Goal: Task Accomplishment & Management: Manage account settings

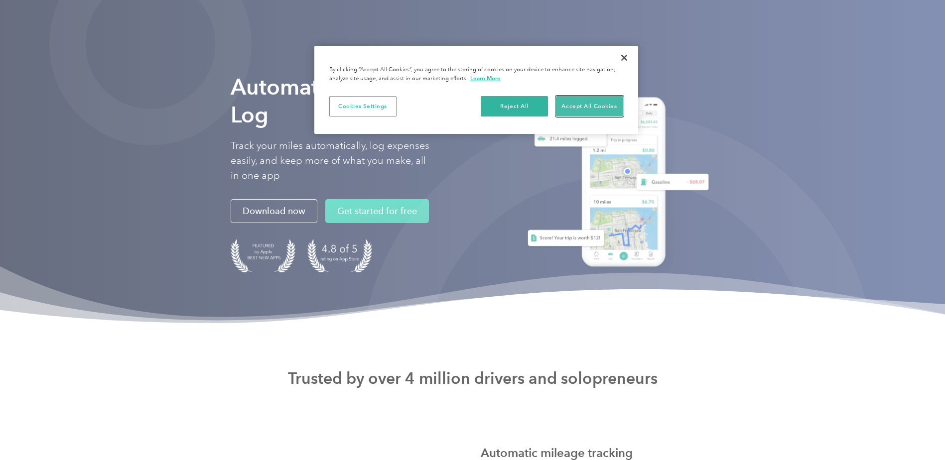
click at [593, 108] on button "Accept All Cookies" at bounding box center [589, 106] width 67 height 21
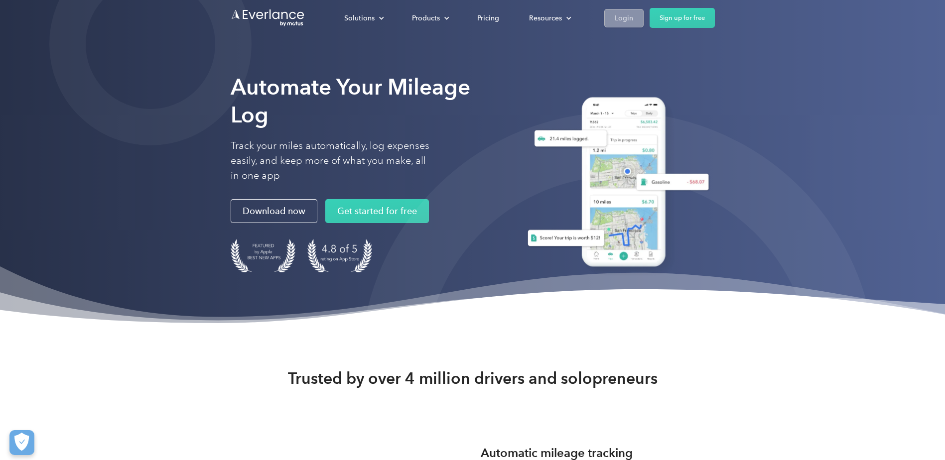
click at [633, 19] on link "Login" at bounding box center [623, 18] width 39 height 18
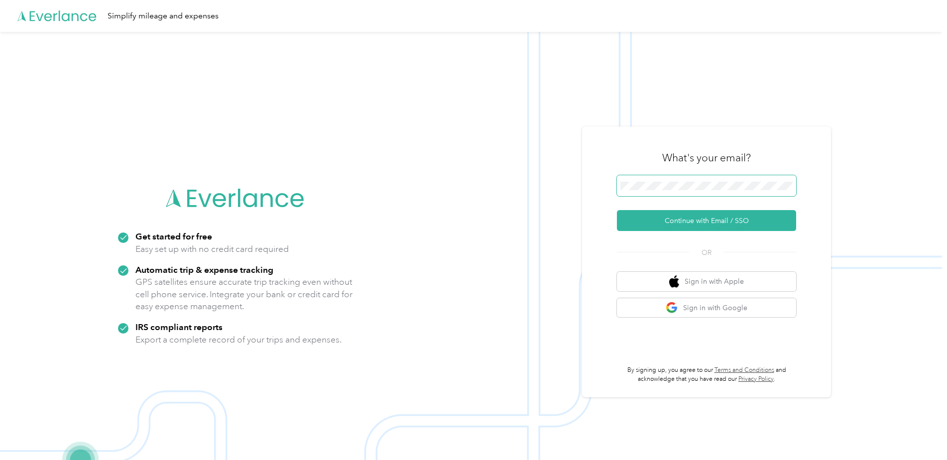
click at [678, 178] on span at bounding box center [706, 185] width 179 height 21
click at [676, 221] on button "Continue with Email / SSO" at bounding box center [706, 220] width 179 height 21
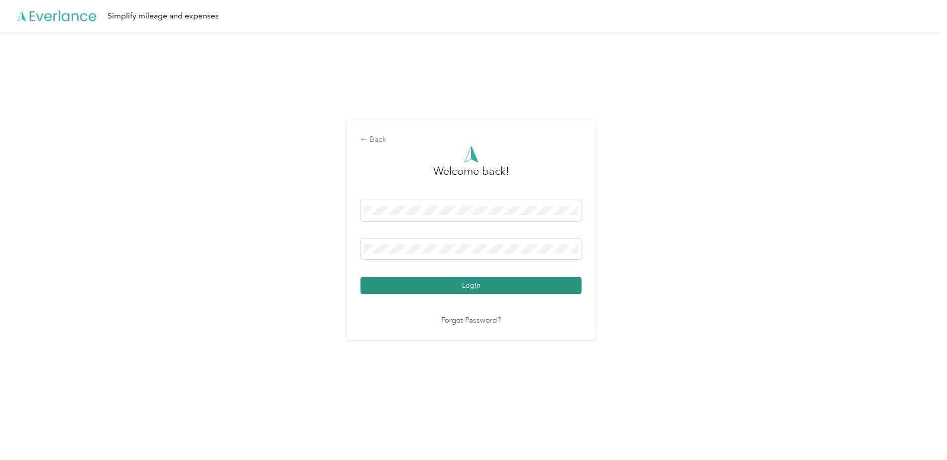
click at [431, 284] on button "Login" at bounding box center [471, 285] width 221 height 17
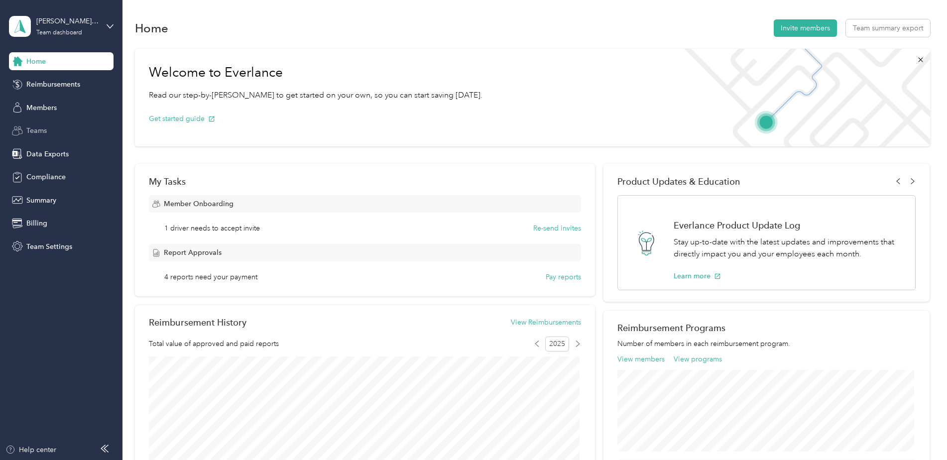
drag, startPoint x: 55, startPoint y: 178, endPoint x: 88, endPoint y: 122, distance: 65.4
click at [88, 122] on div "Teams" at bounding box center [61, 131] width 105 height 18
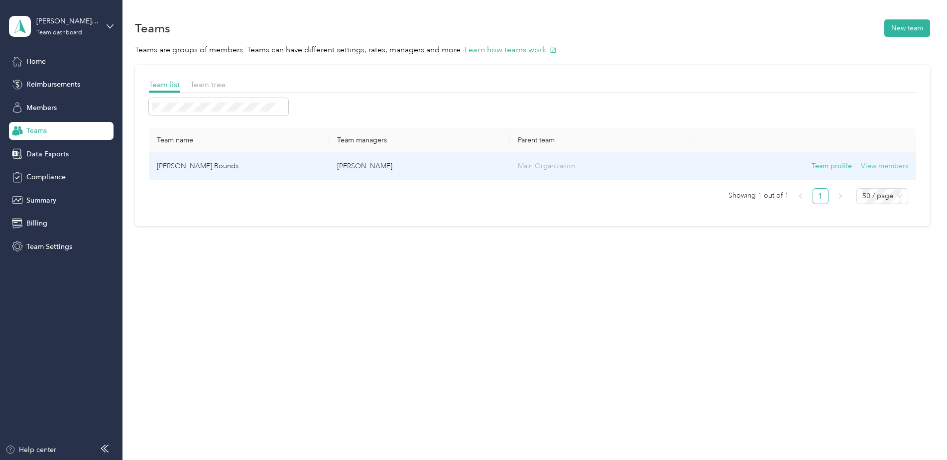
click at [872, 169] on button "View members" at bounding box center [884, 166] width 47 height 11
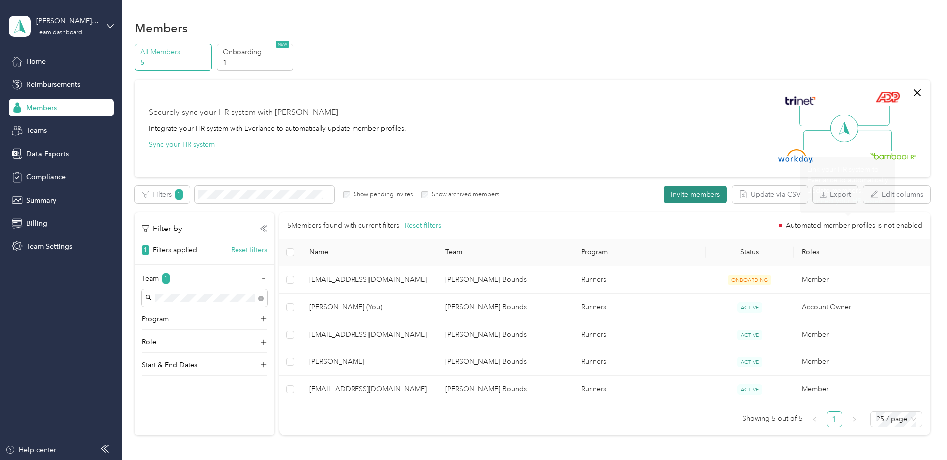
click at [677, 200] on button "Invite members" at bounding box center [695, 194] width 63 height 17
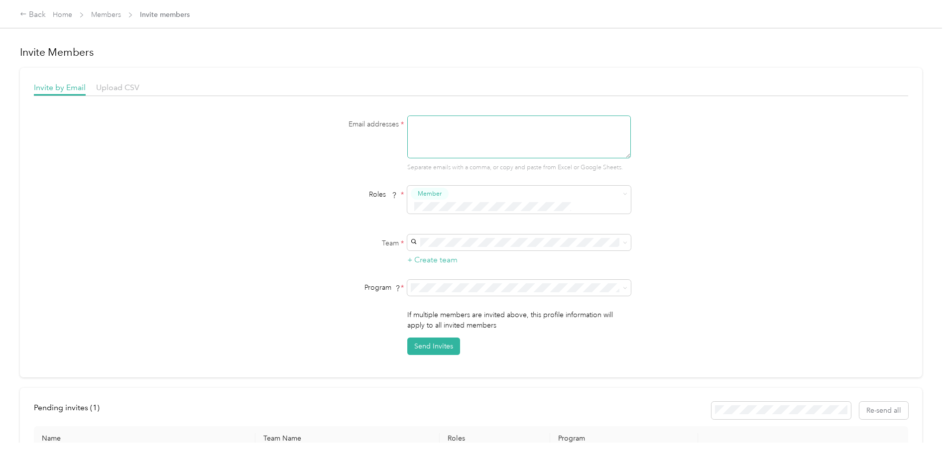
click at [463, 139] on textarea at bounding box center [519, 137] width 224 height 43
type textarea "[EMAIL_ADDRESS][DOMAIN_NAME]"
click at [467, 249] on div "[PERSON_NAME] Bounds (Main organization) [PERSON_NAME]" at bounding box center [518, 254] width 210 height 23
click at [443, 316] on ol "CPM Programs Runners (CPM) FAVR Programs No program" at bounding box center [518, 319] width 224 height 70
click at [439, 338] on button "Send Invites" at bounding box center [433, 346] width 53 height 17
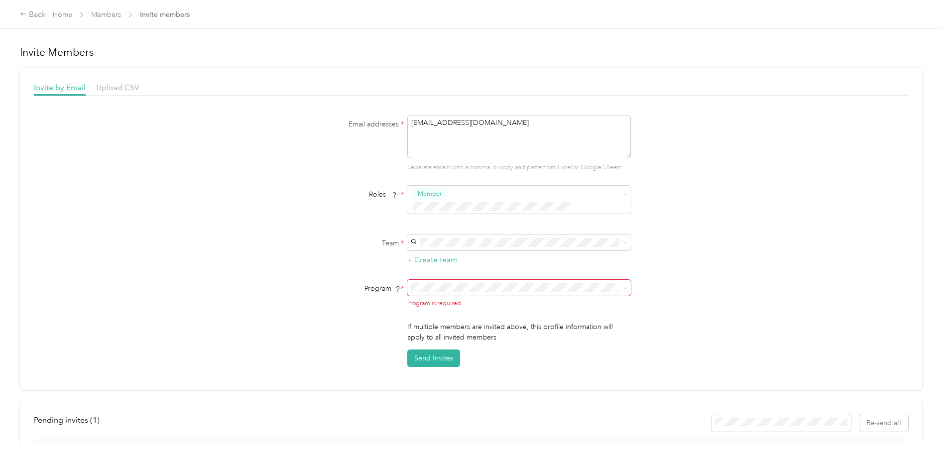
click at [433, 311] on span "Runners (CPM)" at bounding box center [436, 310] width 46 height 8
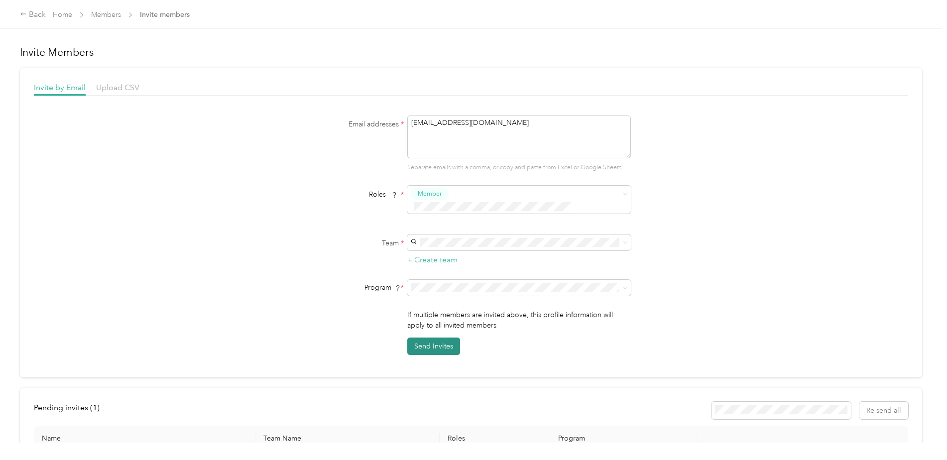
click at [427, 338] on button "Send Invites" at bounding box center [433, 346] width 53 height 17
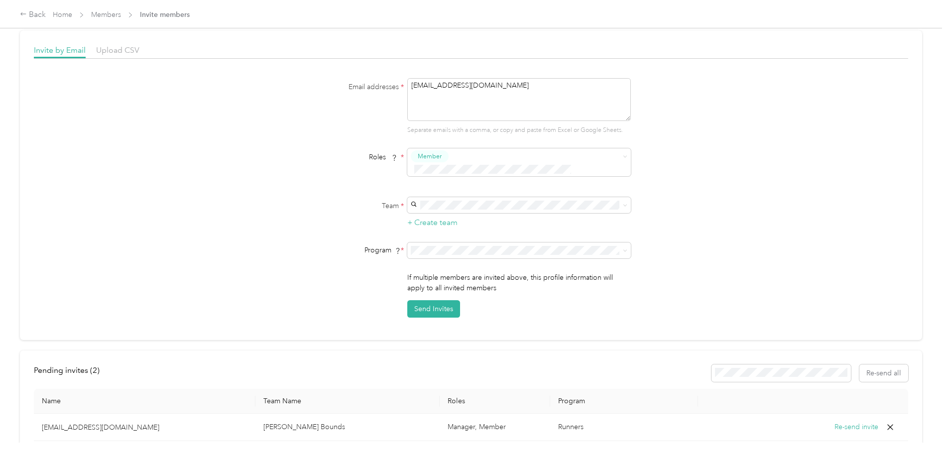
scroll to position [36, 0]
click at [430, 220] on p "[PERSON_NAME]" at bounding box center [518, 221] width 210 height 10
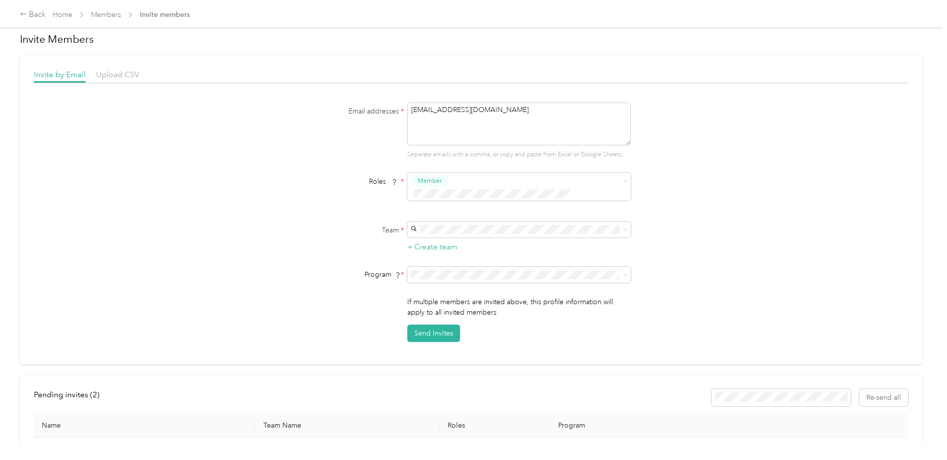
scroll to position [0, 0]
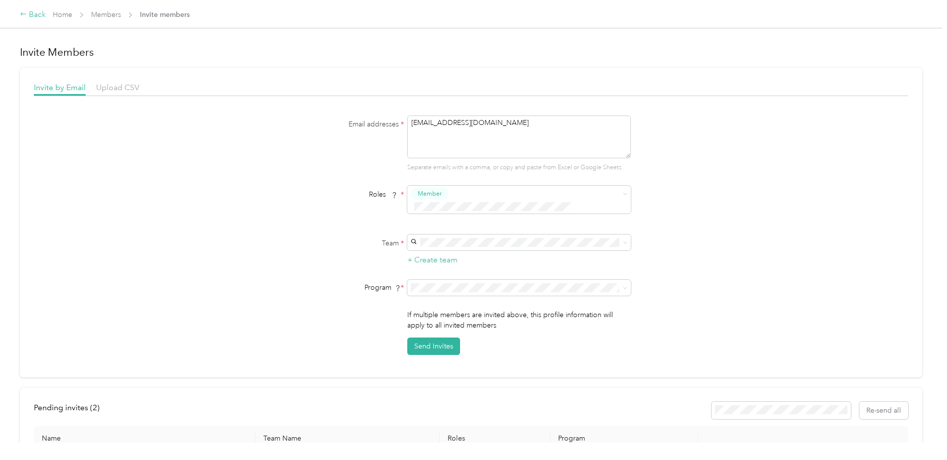
click at [20, 13] on icon at bounding box center [23, 13] width 7 height 7
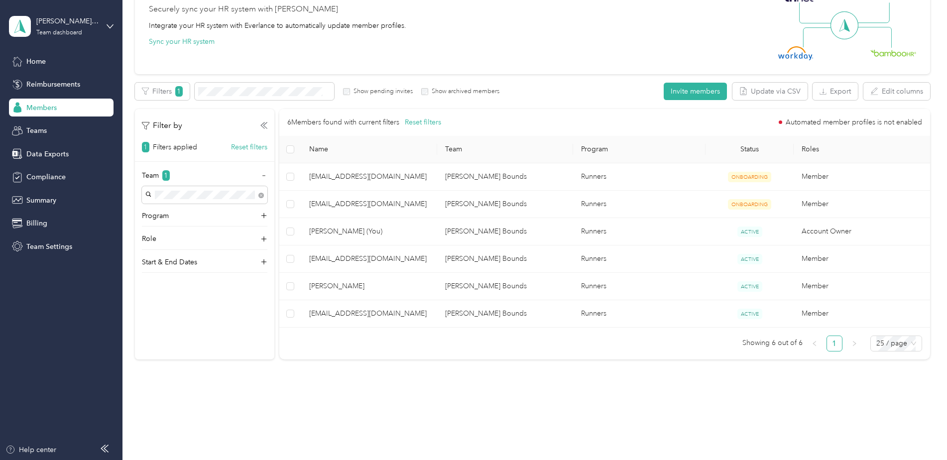
scroll to position [114, 0]
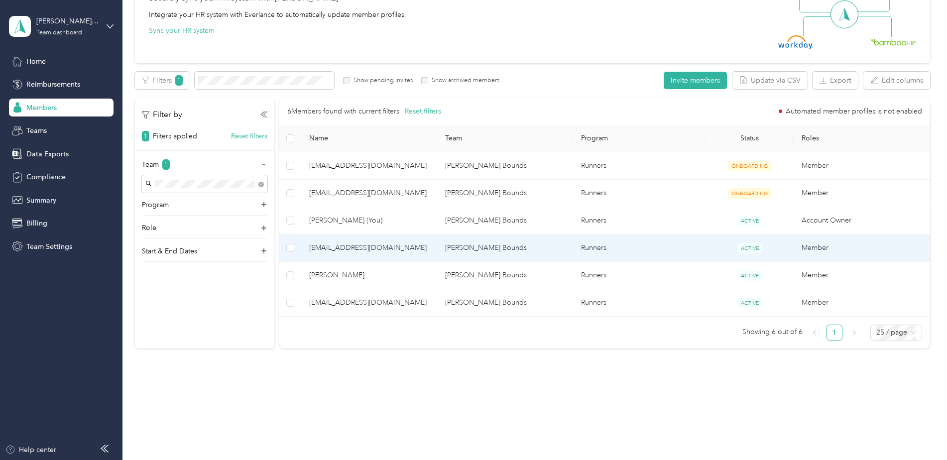
click at [395, 260] on td "[EMAIL_ADDRESS][DOMAIN_NAME]" at bounding box center [369, 248] width 136 height 27
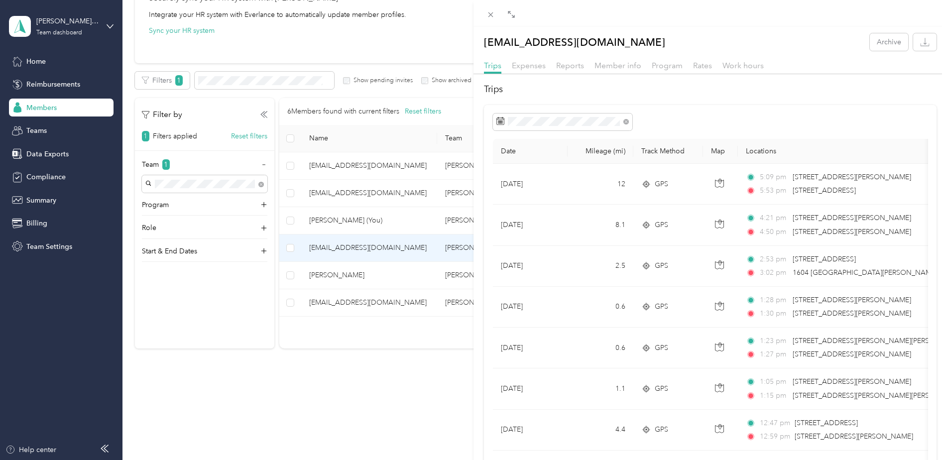
click at [368, 300] on div "[EMAIL_ADDRESS][DOMAIN_NAME] Archive Trips Expenses Reports Member info Program…" at bounding box center [473, 230] width 947 height 460
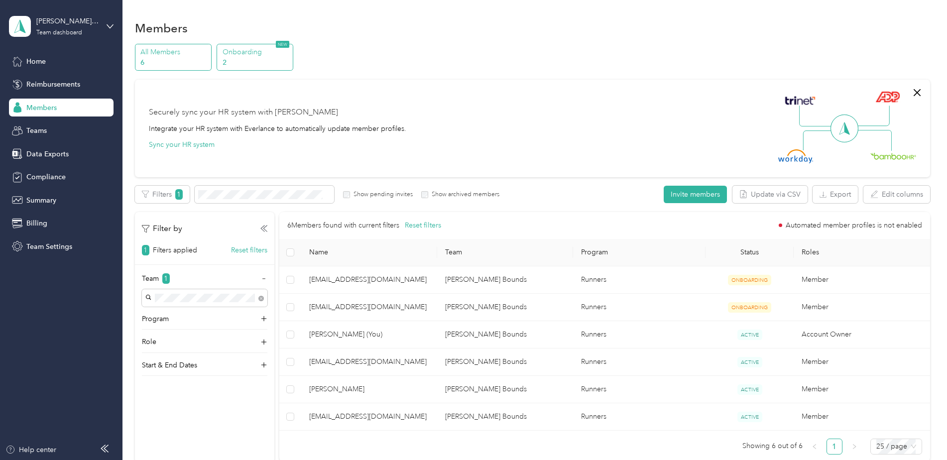
click at [234, 58] on p "2" at bounding box center [257, 62] width 68 height 10
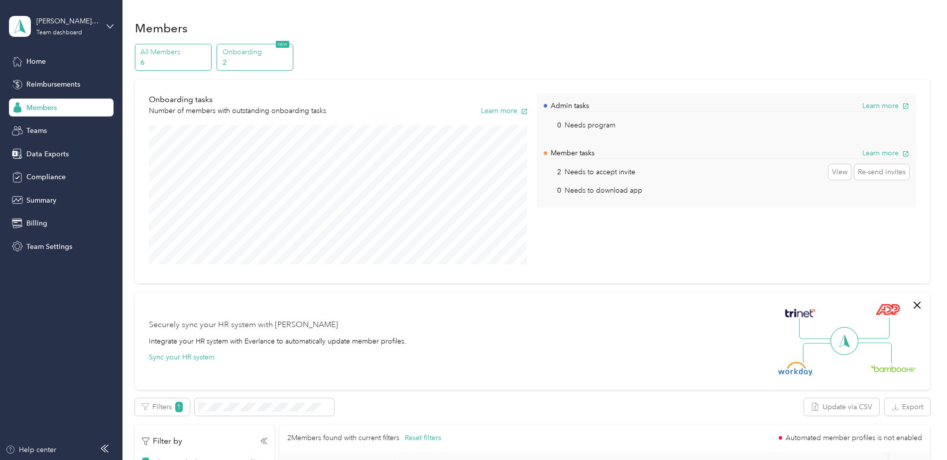
click at [195, 57] on p "6" at bounding box center [174, 62] width 68 height 10
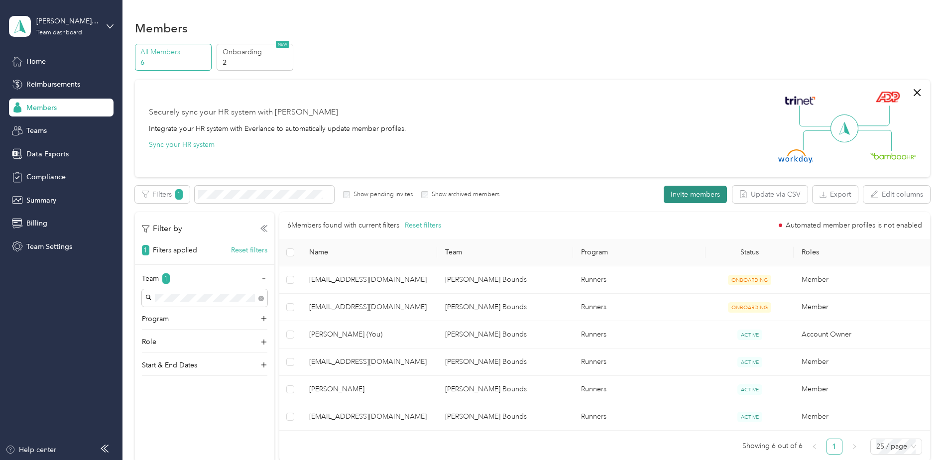
click at [690, 193] on button "Invite members" at bounding box center [695, 194] width 63 height 17
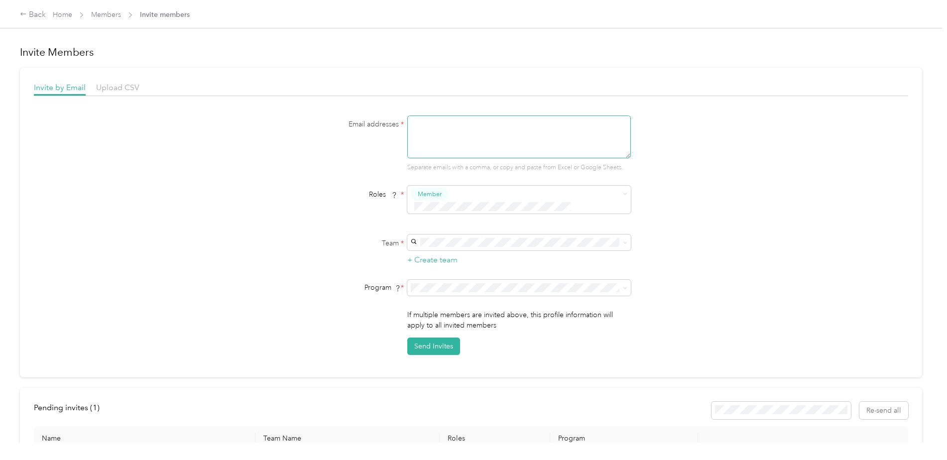
paste textarea "[EMAIL_ADDRESS][DOMAIN_NAME]"
type textarea "[EMAIL_ADDRESS][DOMAIN_NAME]"
drag, startPoint x: 447, startPoint y: 256, endPoint x: 447, endPoint y: 266, distance: 10.5
click at [447, 257] on p "[PERSON_NAME]" at bounding box center [518, 260] width 210 height 10
click at [436, 314] on li "Runners (CPM)" at bounding box center [518, 310] width 224 height 17
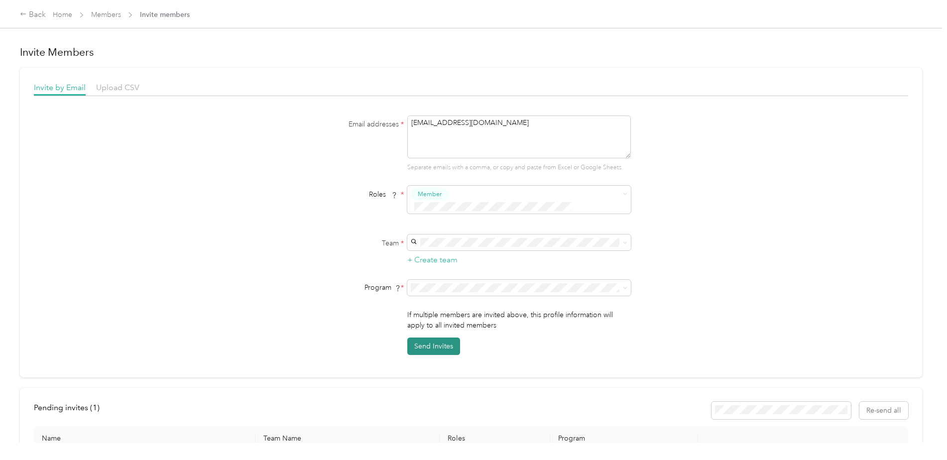
click at [433, 338] on button "Send Invites" at bounding box center [433, 346] width 53 height 17
click at [30, 17] on div "Back" at bounding box center [33, 15] width 26 height 12
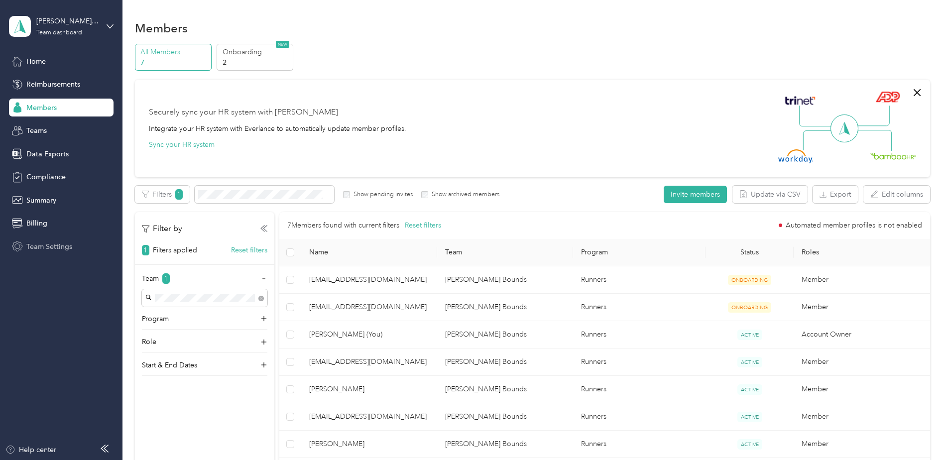
click at [57, 248] on span "Team Settings" at bounding box center [49, 247] width 46 height 10
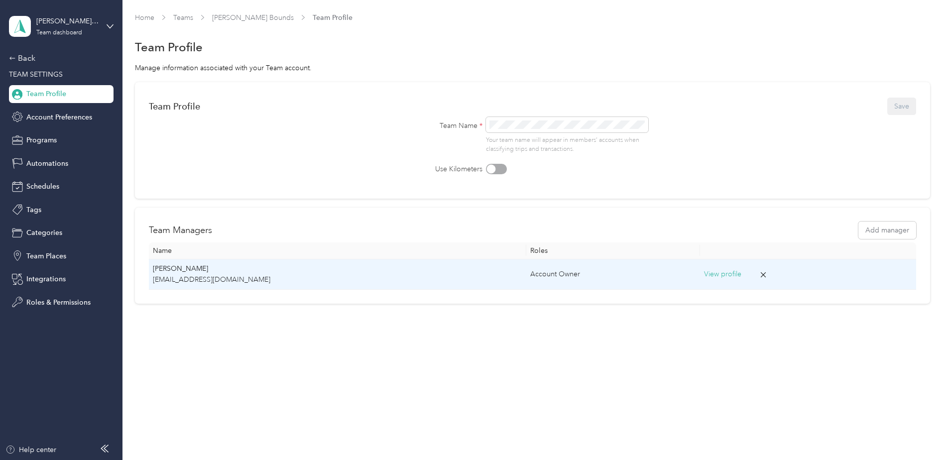
click at [636, 273] on div "Account Owner" at bounding box center [613, 274] width 166 height 11
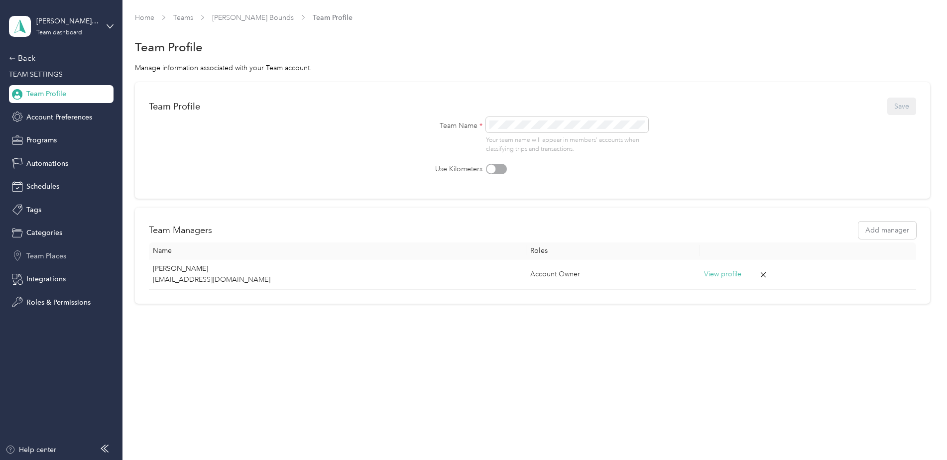
click at [47, 263] on div "Team Places" at bounding box center [61, 256] width 105 height 18
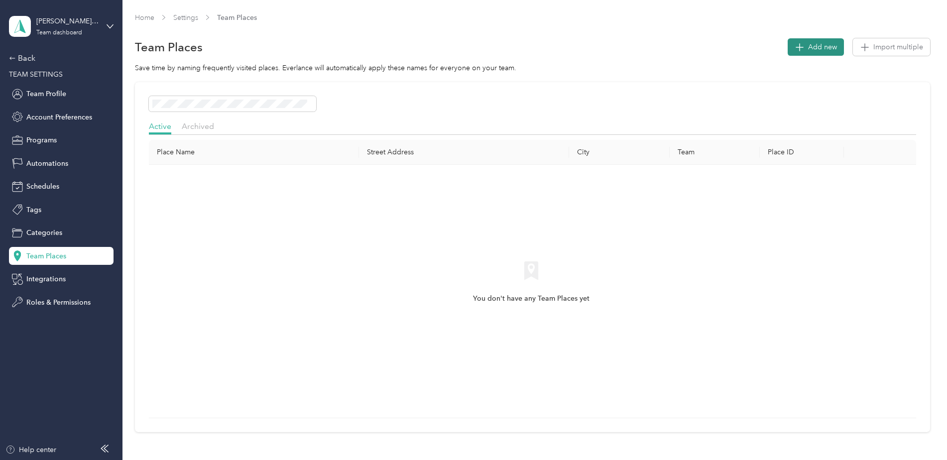
click at [825, 49] on span "Add new" at bounding box center [822, 47] width 29 height 10
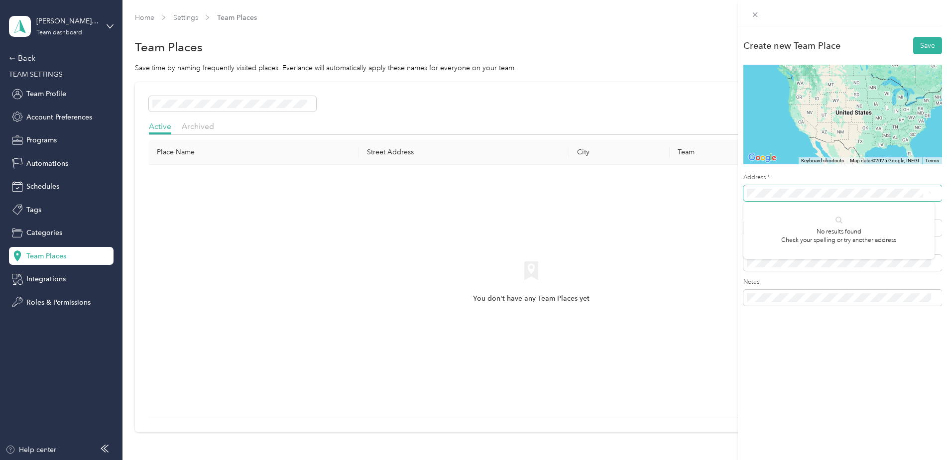
click at [913, 37] on button "Save" at bounding box center [927, 45] width 29 height 17
click at [862, 240] on li "[STREET_ADDRESS][US_STATE]" at bounding box center [839, 230] width 191 height 20
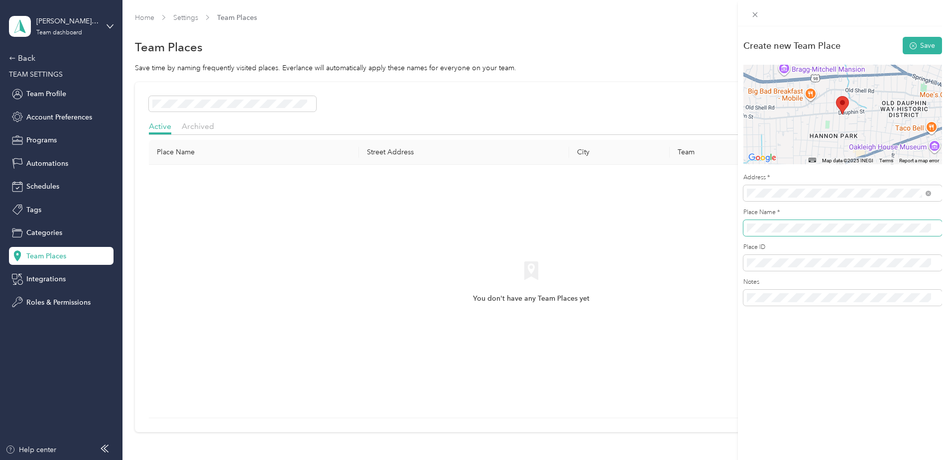
click at [563, 172] on div "Create new Team Place Save ← Move left → Move right ↑ Move up ↓ Move down + Zoo…" at bounding box center [473, 230] width 947 height 460
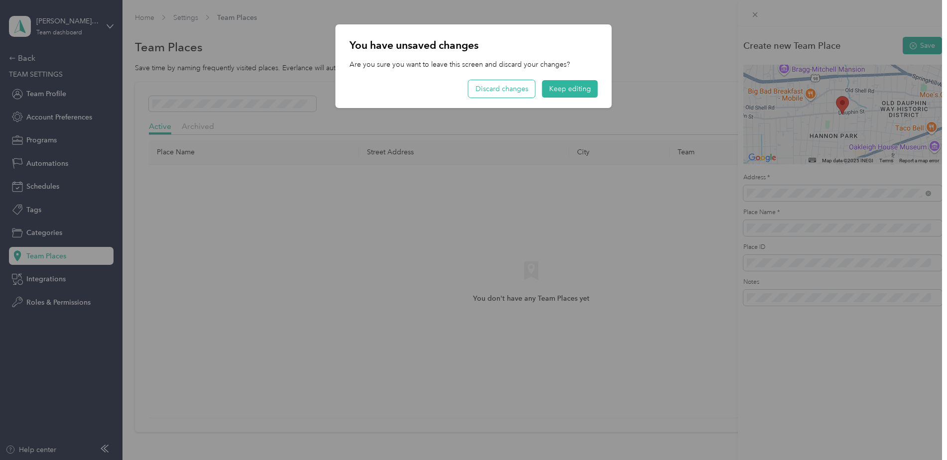
click at [515, 86] on button "Discard changes" at bounding box center [502, 88] width 67 height 17
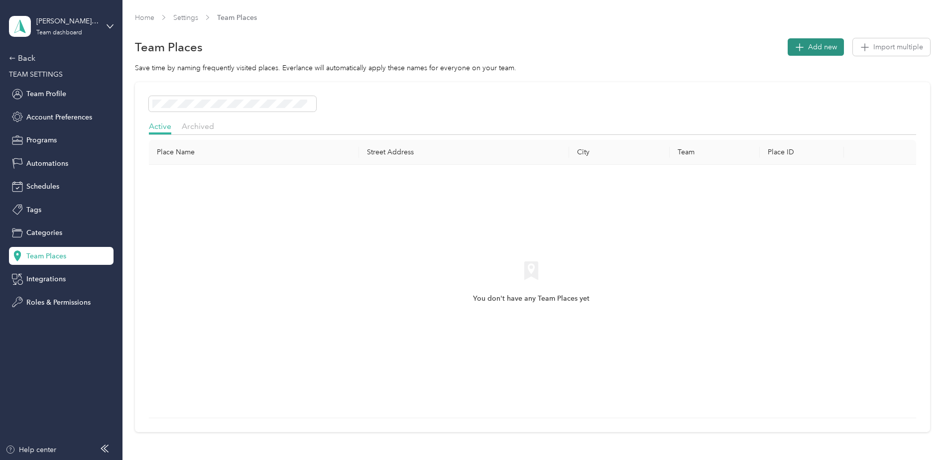
click at [816, 50] on span "Add new" at bounding box center [822, 47] width 29 height 10
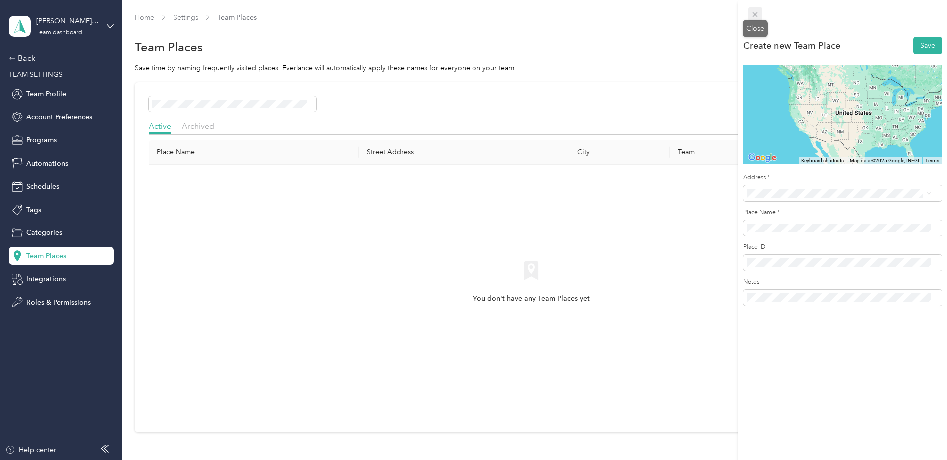
click at [755, 12] on icon at bounding box center [755, 14] width 8 height 8
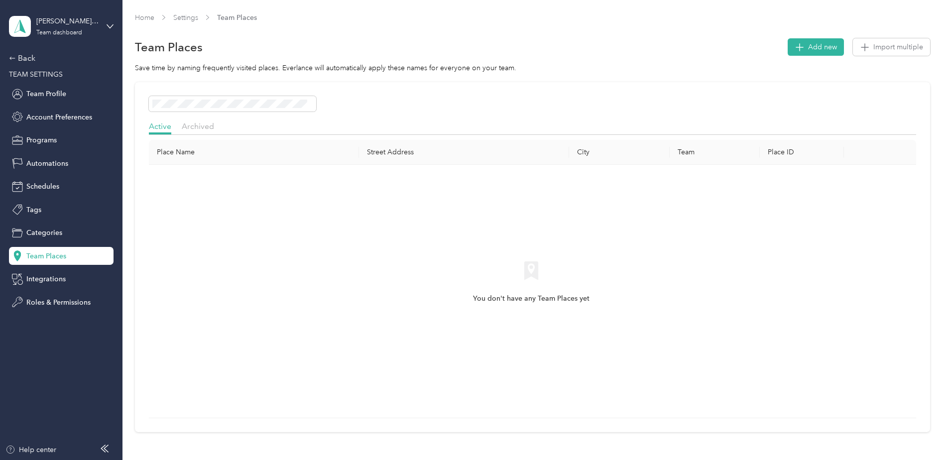
click at [880, 57] on div "Team Places Add new Import multiple" at bounding box center [532, 47] width 795 height 21
click at [881, 52] on button "Import multiple" at bounding box center [891, 46] width 77 height 17
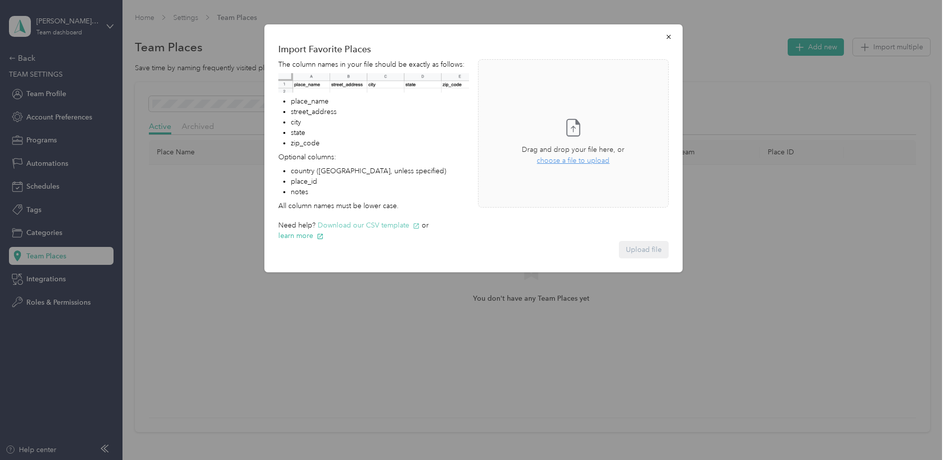
click at [347, 229] on button "Download our CSV template" at bounding box center [369, 225] width 102 height 10
click at [672, 32] on button "button" at bounding box center [668, 36] width 21 height 17
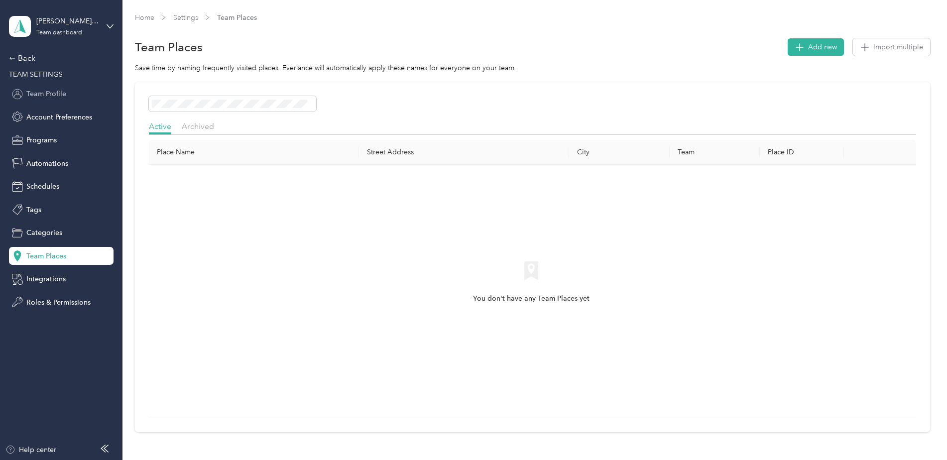
click at [62, 95] on span "Team Profile" at bounding box center [46, 94] width 40 height 10
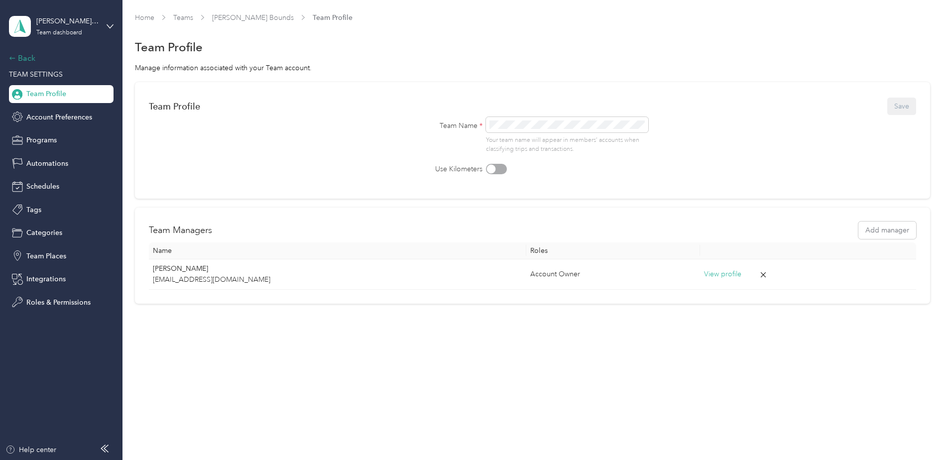
click at [27, 62] on div "Back" at bounding box center [59, 58] width 100 height 12
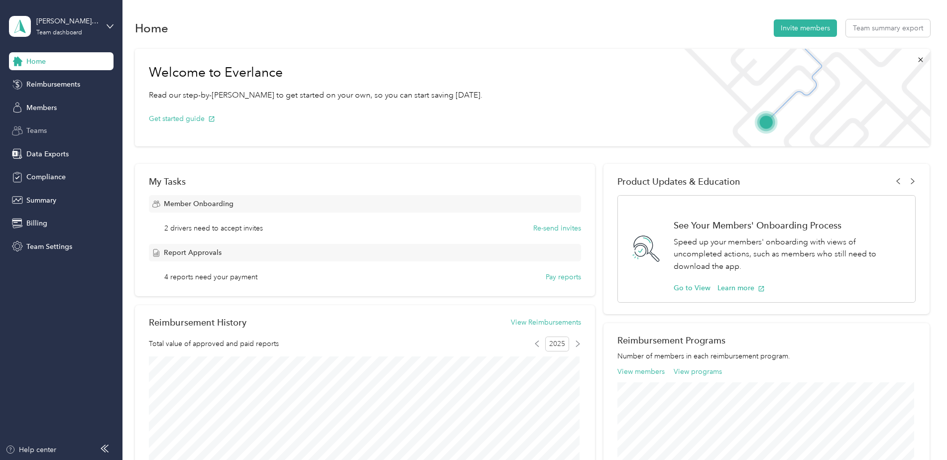
click at [59, 129] on div "Teams" at bounding box center [61, 131] width 105 height 18
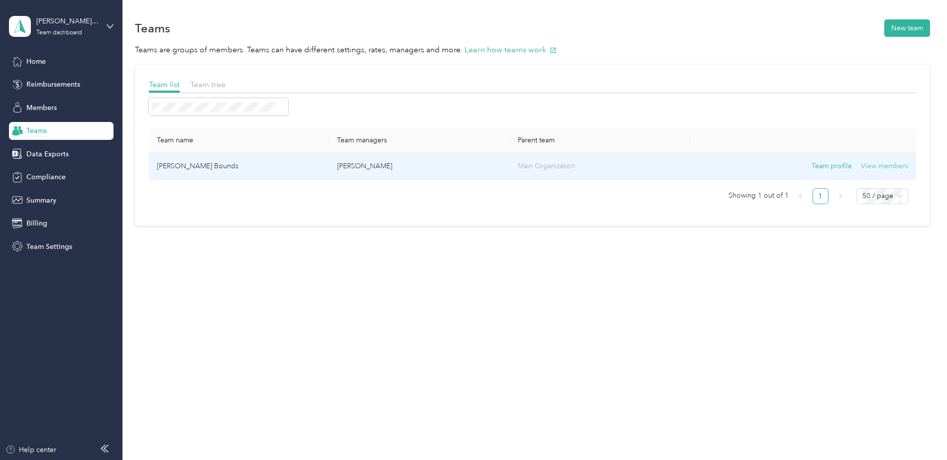
click at [892, 165] on button "View members" at bounding box center [884, 166] width 47 height 11
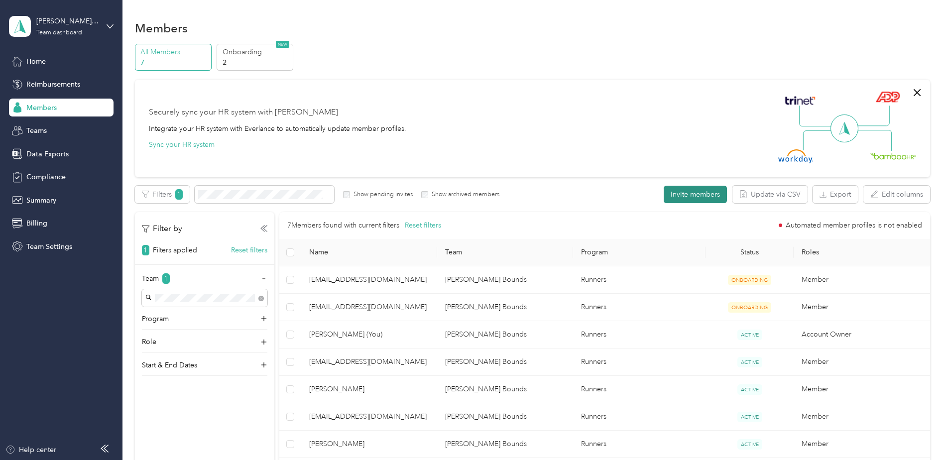
click at [685, 193] on button "Invite members" at bounding box center [695, 194] width 63 height 17
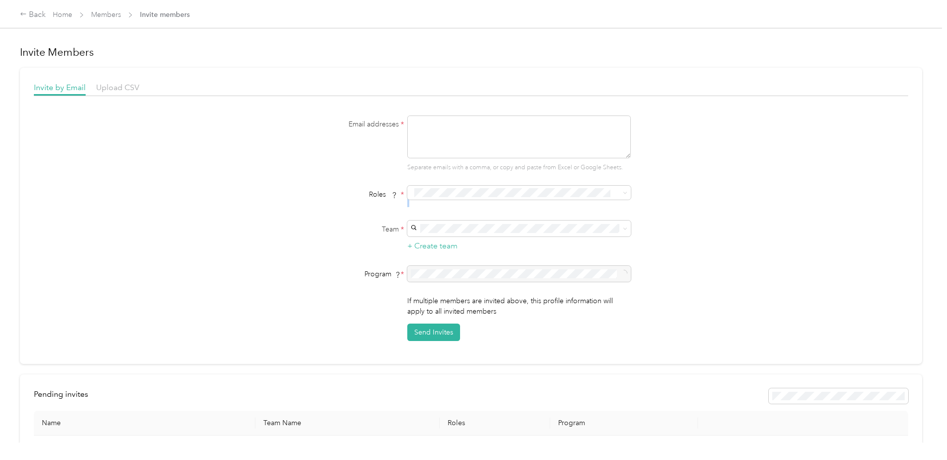
click at [685, 193] on div "Email addresses * Separate emails with a comma, or copy and paste from Excel or…" at bounding box center [471, 229] width 875 height 226
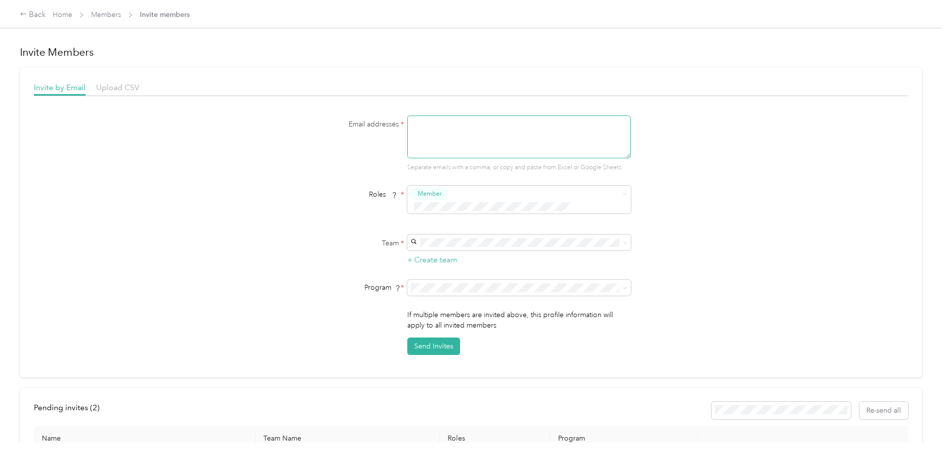
click at [472, 134] on textarea at bounding box center [519, 137] width 224 height 43
type textarea "[EMAIL_ADDRESS][DOMAIN_NAME]"
click at [463, 251] on div "[PERSON_NAME] Bounds (Main organization) [PERSON_NAME]" at bounding box center [518, 254] width 210 height 23
click at [448, 311] on span "Runners (CPM)" at bounding box center [436, 310] width 46 height 8
click at [445, 338] on button "Send Invites" at bounding box center [433, 346] width 53 height 17
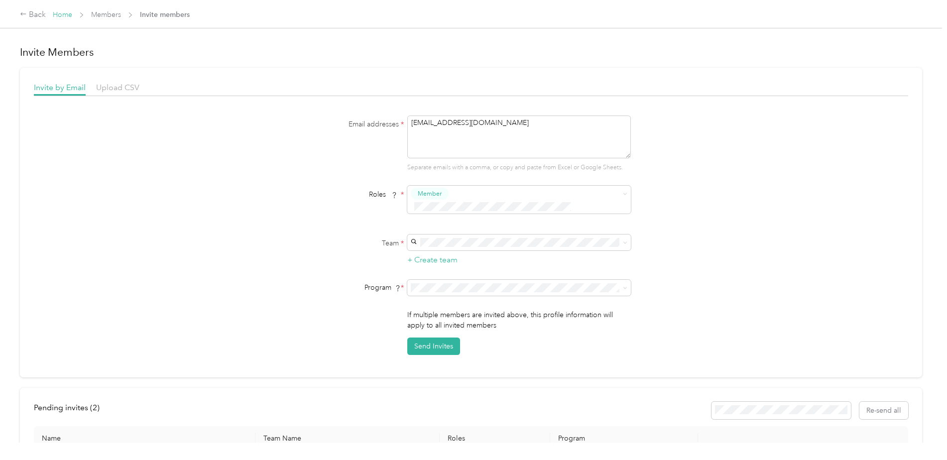
click at [56, 18] on link "Home" at bounding box center [62, 14] width 19 height 8
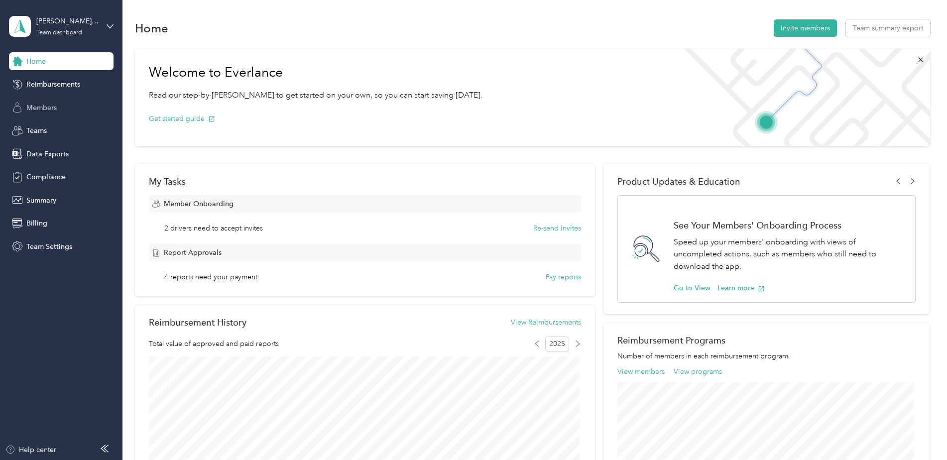
click at [31, 110] on span "Members" at bounding box center [41, 108] width 30 height 10
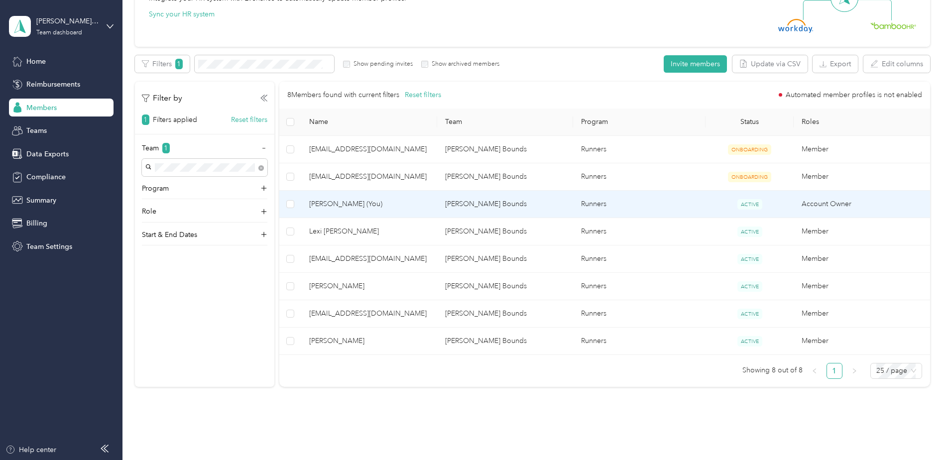
scroll to position [169, 0]
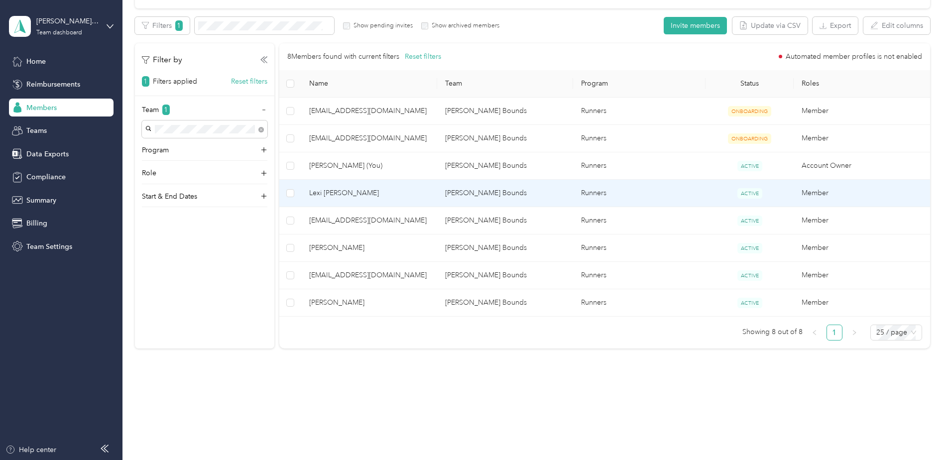
click at [356, 195] on span "Lexi [PERSON_NAME]" at bounding box center [369, 193] width 120 height 11
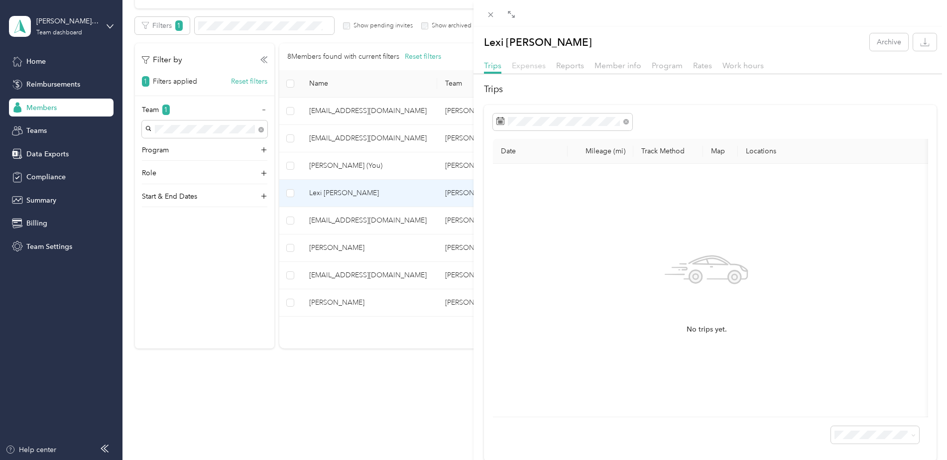
click at [538, 66] on span "Expenses" at bounding box center [529, 65] width 34 height 9
drag, startPoint x: 493, startPoint y: 421, endPoint x: 534, endPoint y: 90, distance: 333.2
click at [534, 90] on h2 "Expenses" at bounding box center [710, 89] width 453 height 13
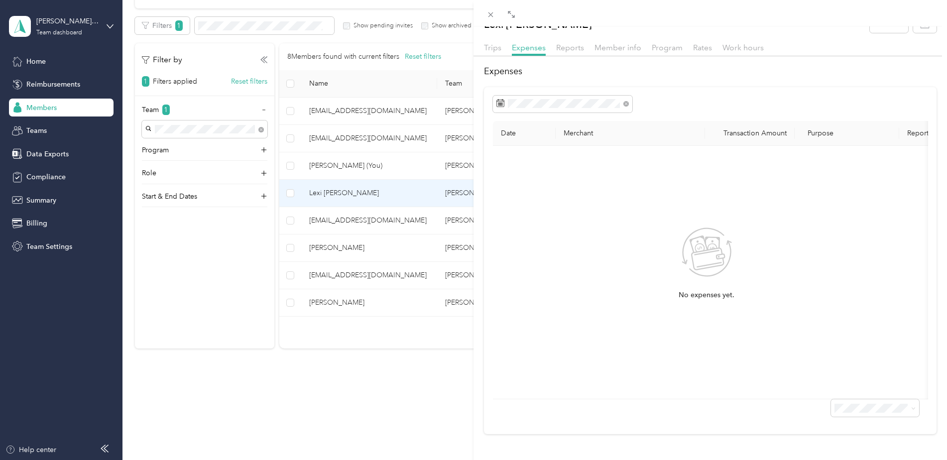
click at [404, 165] on div "Lexi [PERSON_NAME] Archive Trips Expenses Reports Member info Program Rates Wor…" at bounding box center [473, 230] width 947 height 460
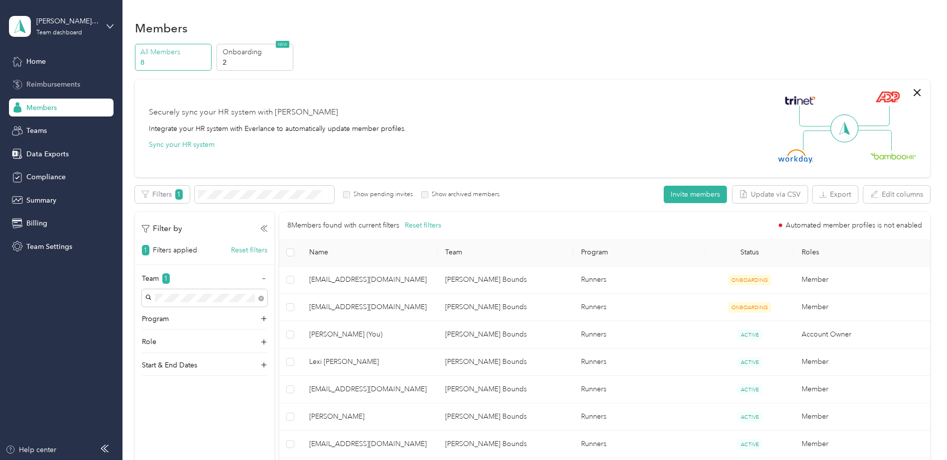
click at [46, 85] on span "Reimbursements" at bounding box center [53, 84] width 54 height 10
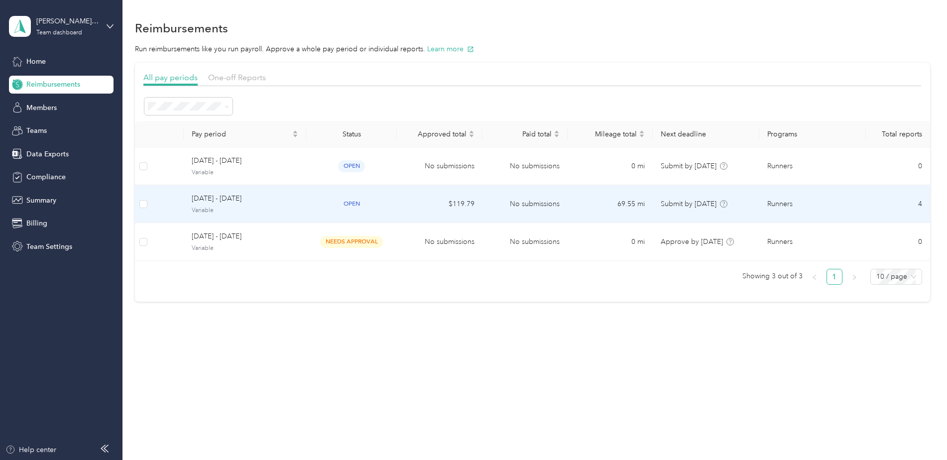
click at [777, 205] on span "Runners" at bounding box center [780, 204] width 25 height 11
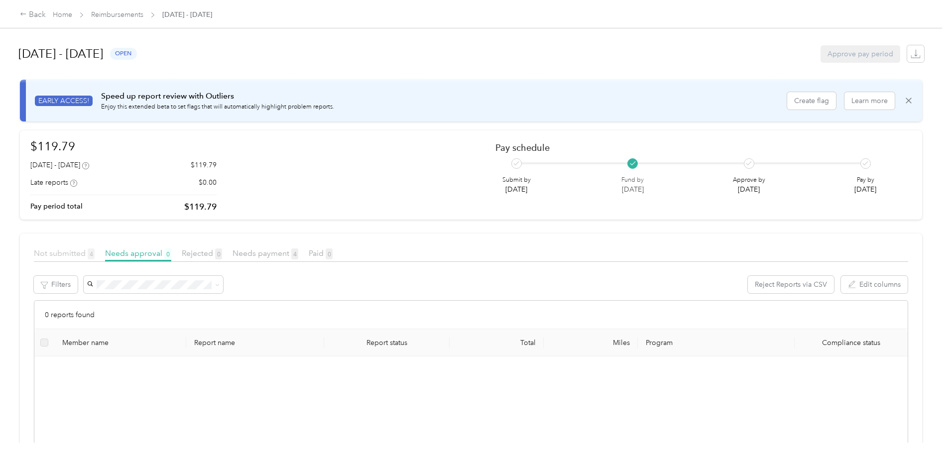
click at [85, 254] on span "Not submitted 4" at bounding box center [64, 253] width 61 height 9
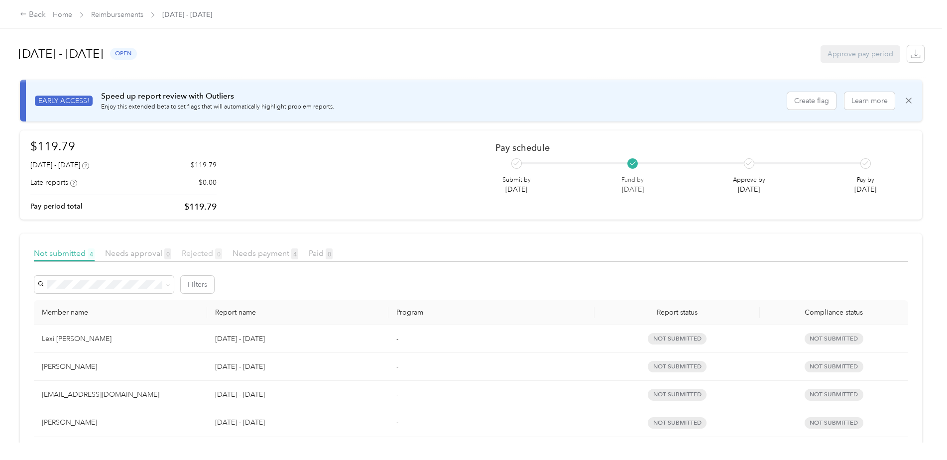
click at [220, 252] on span "0" at bounding box center [218, 254] width 7 height 11
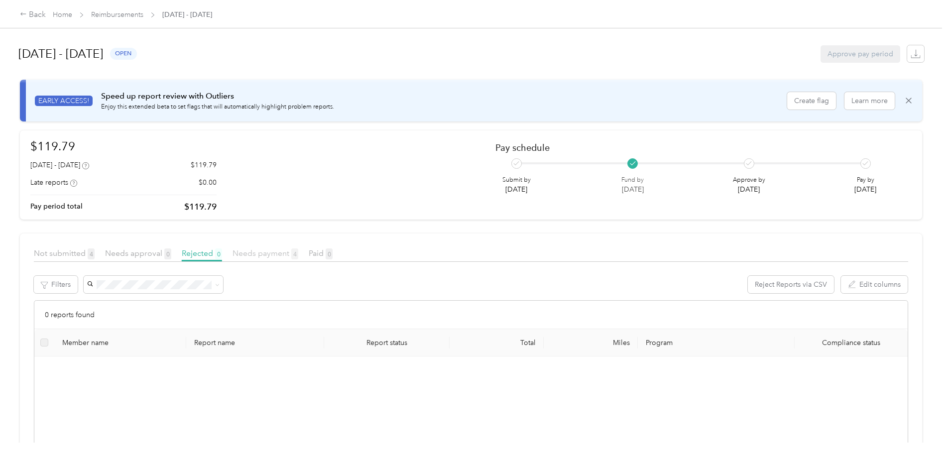
click at [290, 255] on span "Needs payment 4" at bounding box center [266, 253] width 66 height 9
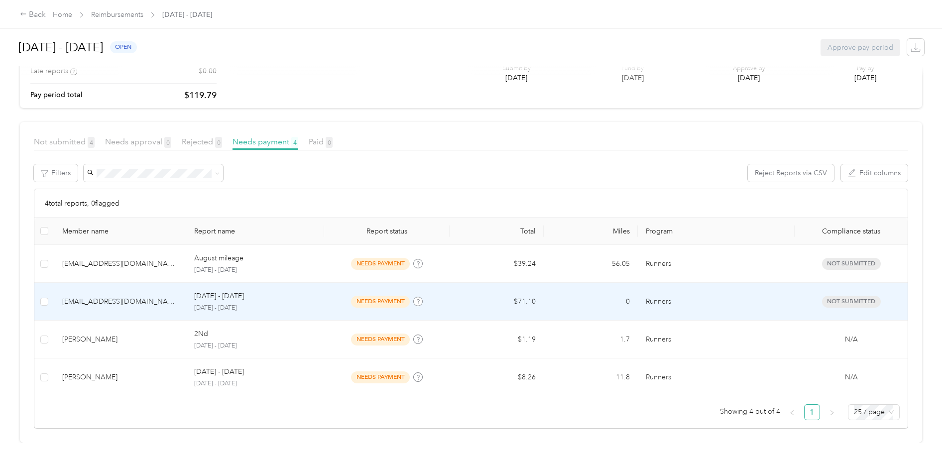
click at [168, 297] on div "[EMAIL_ADDRESS][DOMAIN_NAME]" at bounding box center [120, 301] width 116 height 11
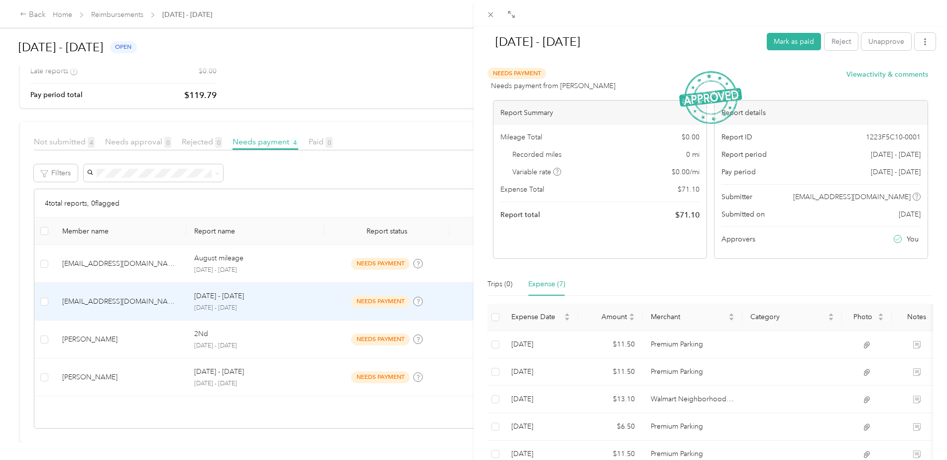
click at [113, 337] on div "[DATE] - [DATE] Mark as paid Reject Unapprove Needs Payment Needs payment from …" at bounding box center [473, 230] width 947 height 460
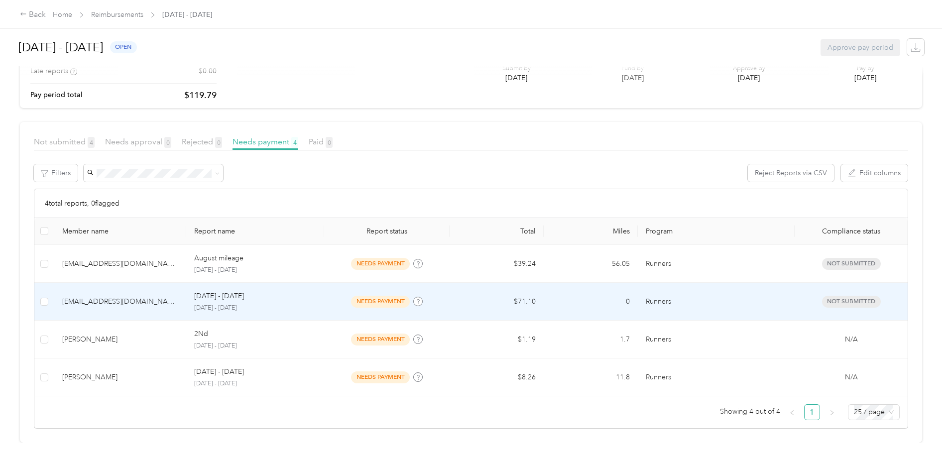
click at [297, 304] on p "[DATE] - [DATE]" at bounding box center [255, 308] width 122 height 9
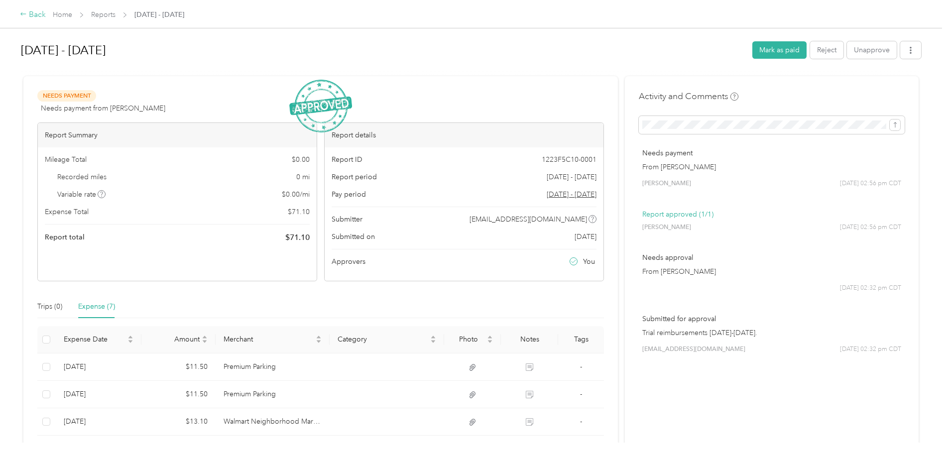
click at [21, 19] on div "Back" at bounding box center [33, 15] width 26 height 12
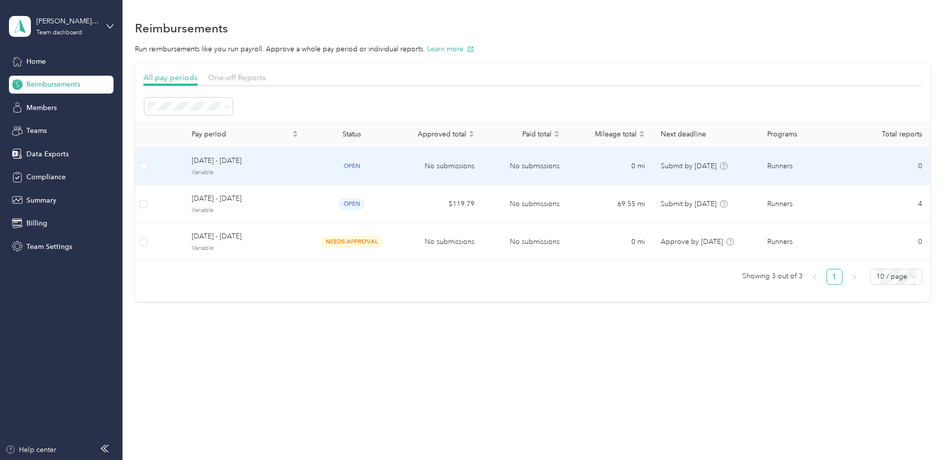
click at [222, 174] on span "Variable" at bounding box center [245, 172] width 107 height 9
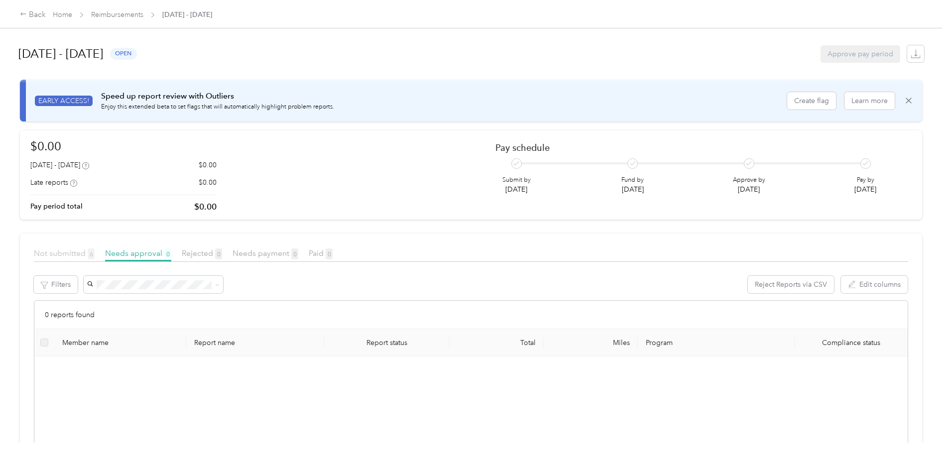
click at [72, 252] on span "Not submitted 6" at bounding box center [64, 253] width 61 height 9
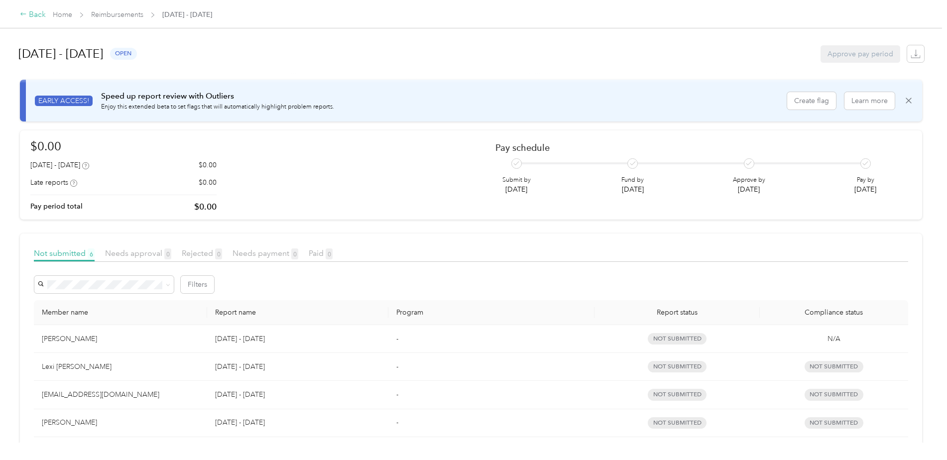
click at [23, 13] on icon at bounding box center [23, 13] width 7 height 7
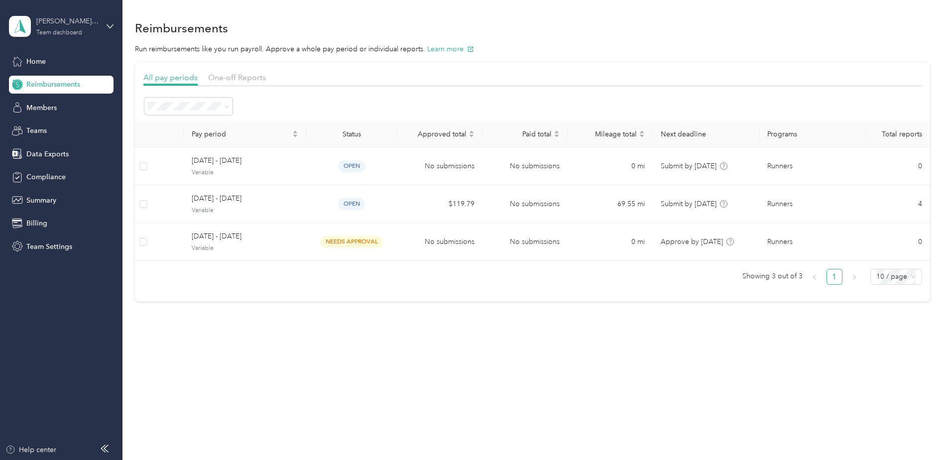
click at [92, 27] on div "[PERSON_NAME] Bounds Team dashboard" at bounding box center [67, 26] width 62 height 20
click at [59, 128] on div "Log out" at bounding box center [114, 127] width 196 height 17
